Goal: Find specific page/section: Find specific page/section

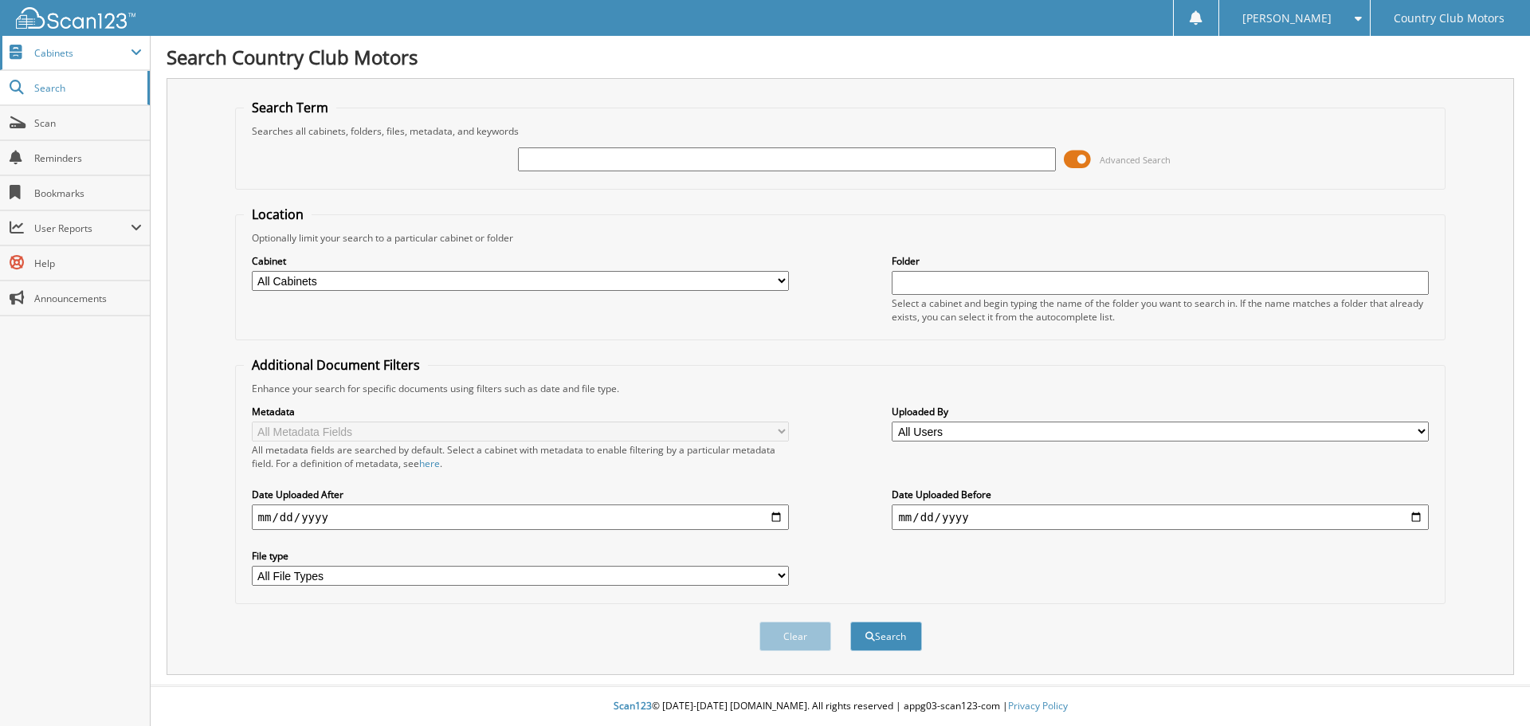
click at [57, 51] on span "Cabinets" at bounding box center [82, 53] width 96 height 14
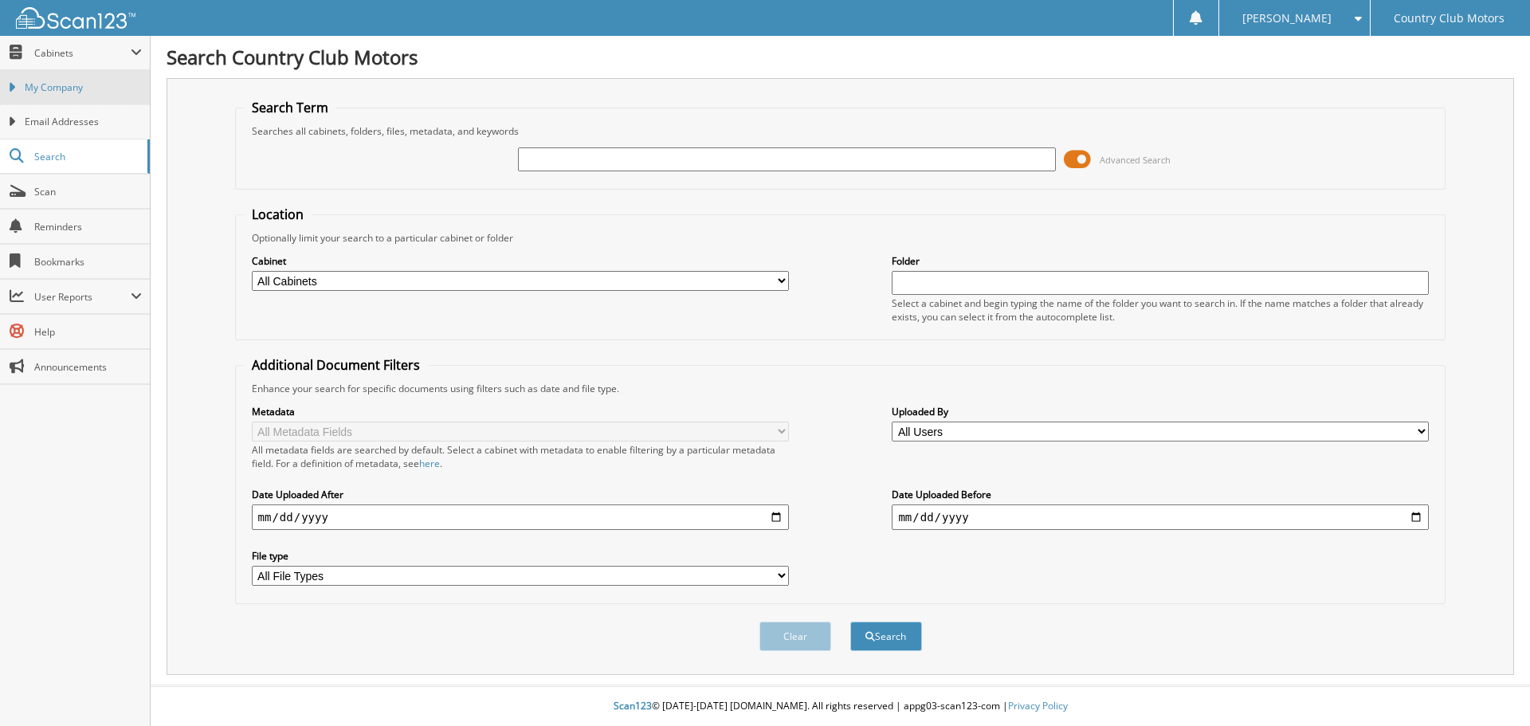
click at [65, 88] on span "My Company" at bounding box center [83, 87] width 117 height 14
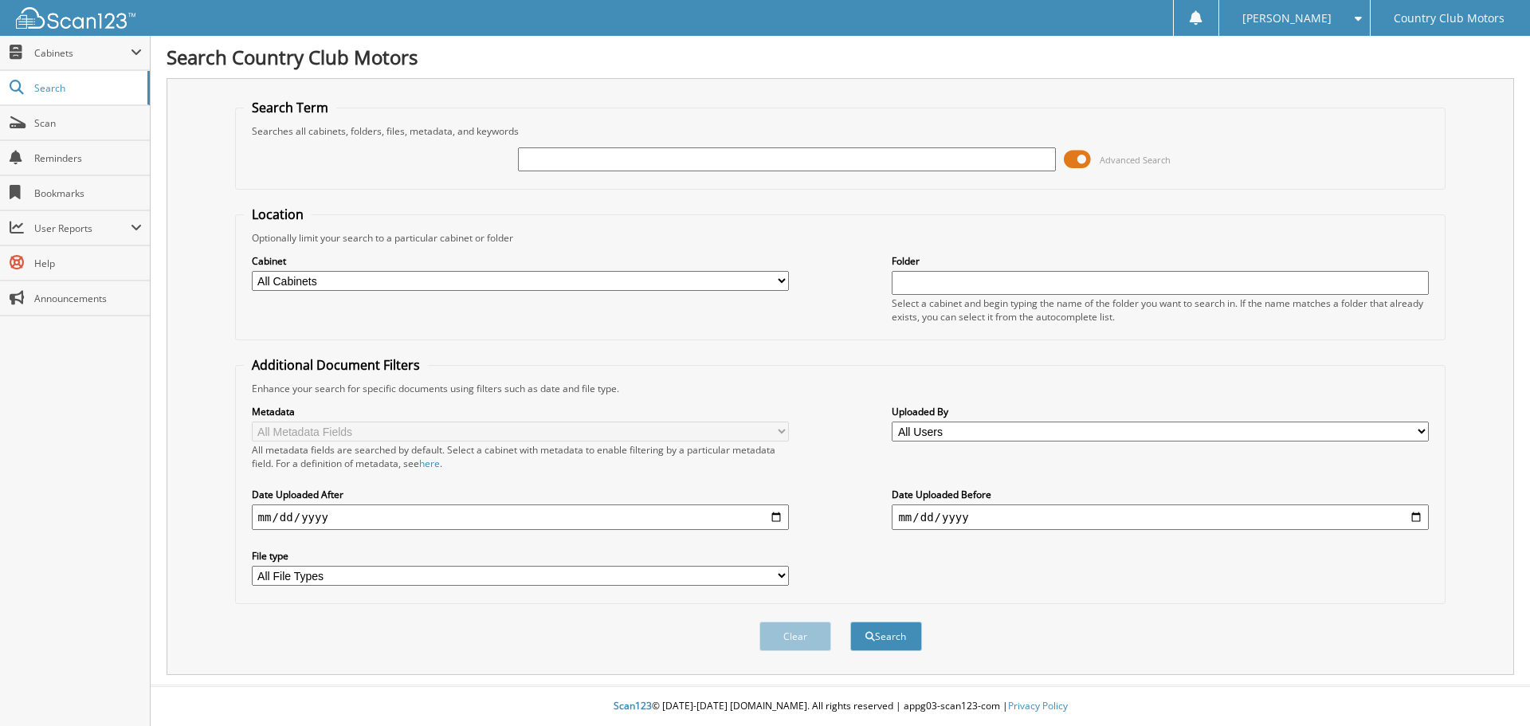
click at [774, 519] on input "date" at bounding box center [520, 516] width 537 height 25
type input "2025-09-11"
click at [1018, 512] on input "date" at bounding box center [1160, 516] width 537 height 25
click at [1418, 520] on input "date" at bounding box center [1160, 516] width 537 height 25
type input "2025-09-16"
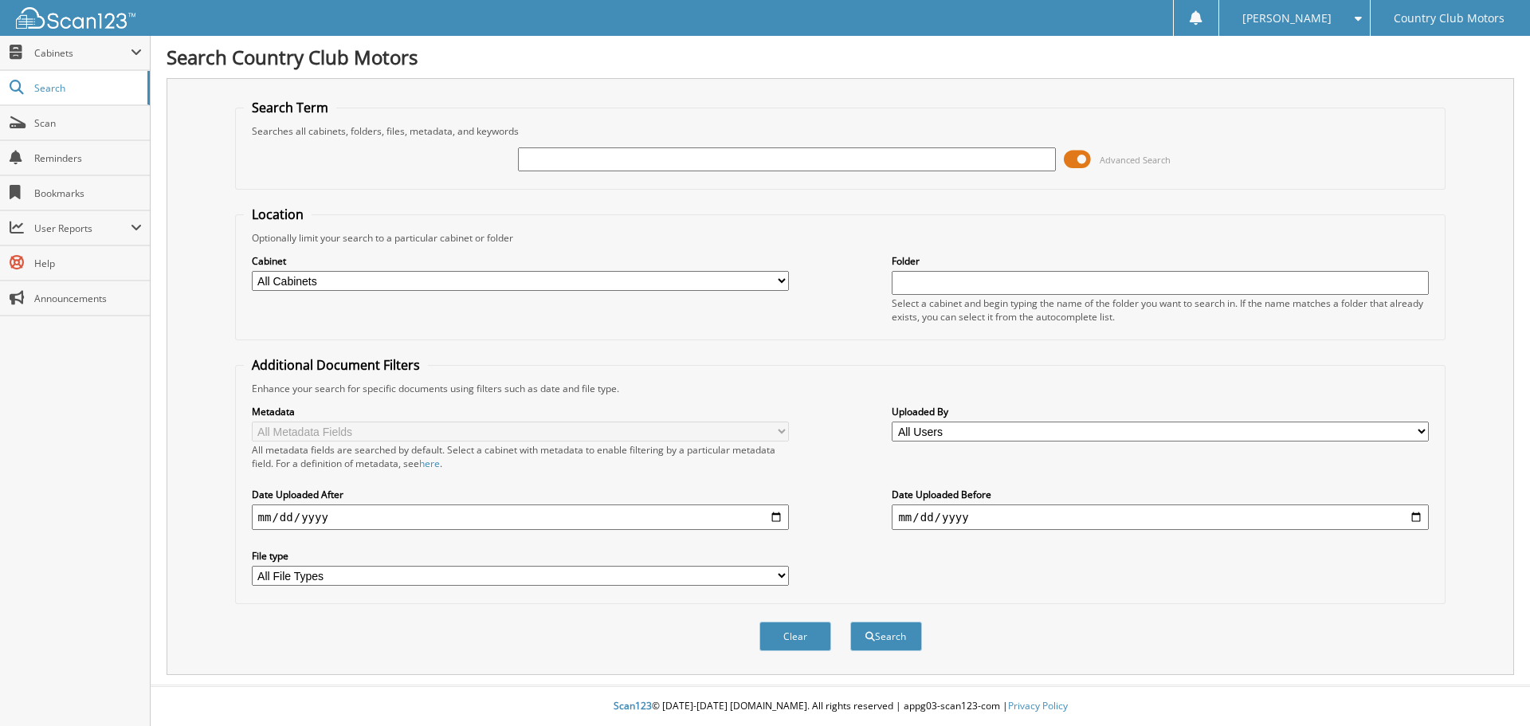
click at [677, 157] on input "text" at bounding box center [786, 159] width 537 height 24
type input "stephenson"
click at [877, 640] on button "Search" at bounding box center [886, 635] width 72 height 29
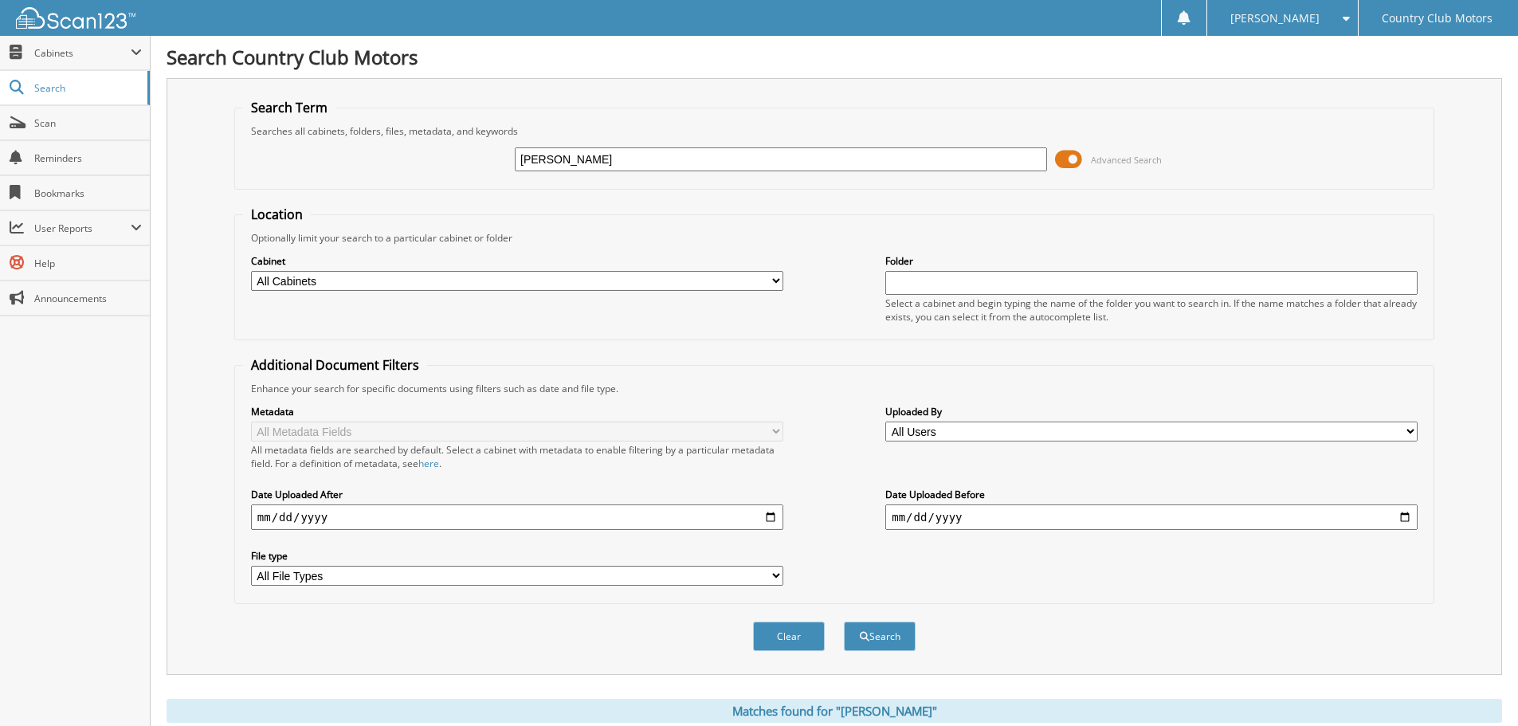
drag, startPoint x: 578, startPoint y: 161, endPoint x: 287, endPoint y: 156, distance: 290.8
click at [287, 156] on div "stephenson Advanced Search" at bounding box center [834, 159] width 1182 height 43
click at [41, 124] on span "Scan" at bounding box center [88, 123] width 108 height 14
